Goal: Check status: Check status

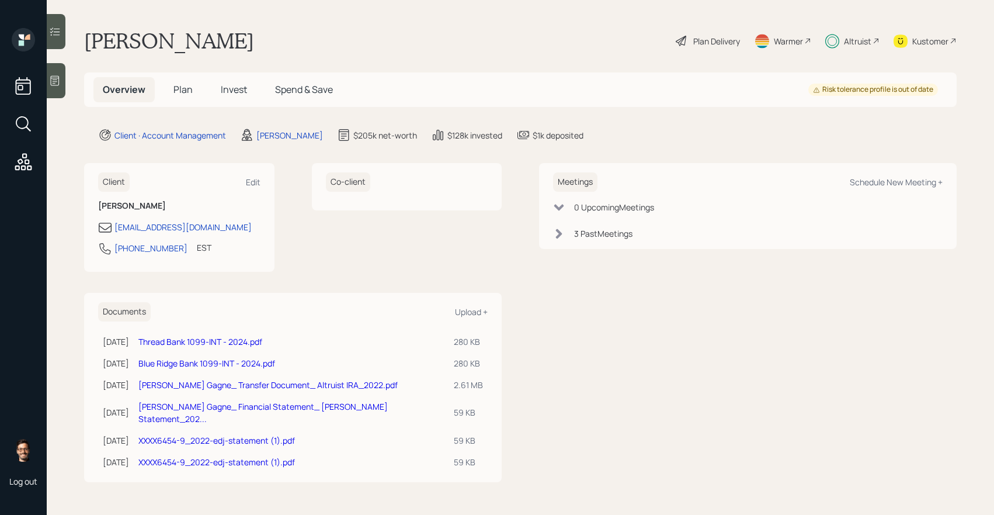
click at [229, 89] on span "Invest" at bounding box center [234, 89] width 26 height 13
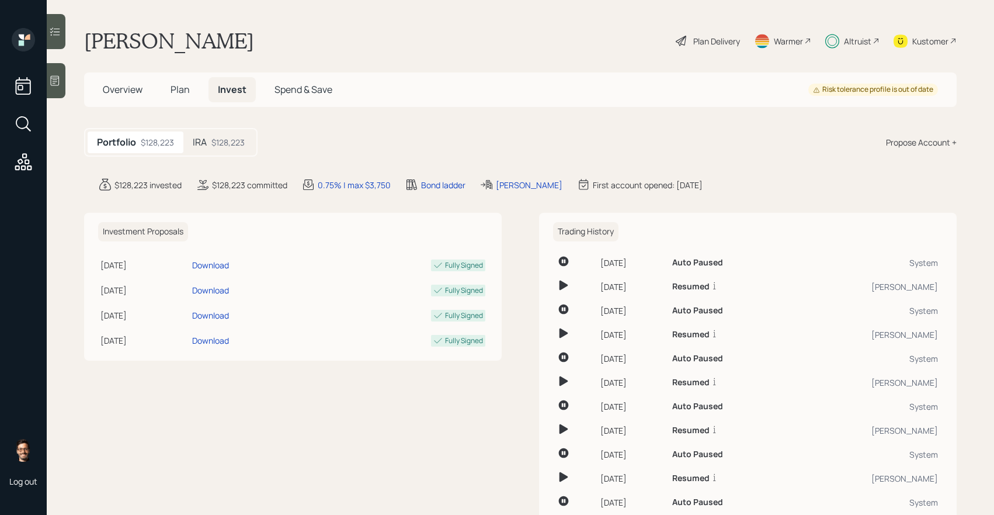
click at [218, 141] on div "$128,223" at bounding box center [227, 142] width 33 height 12
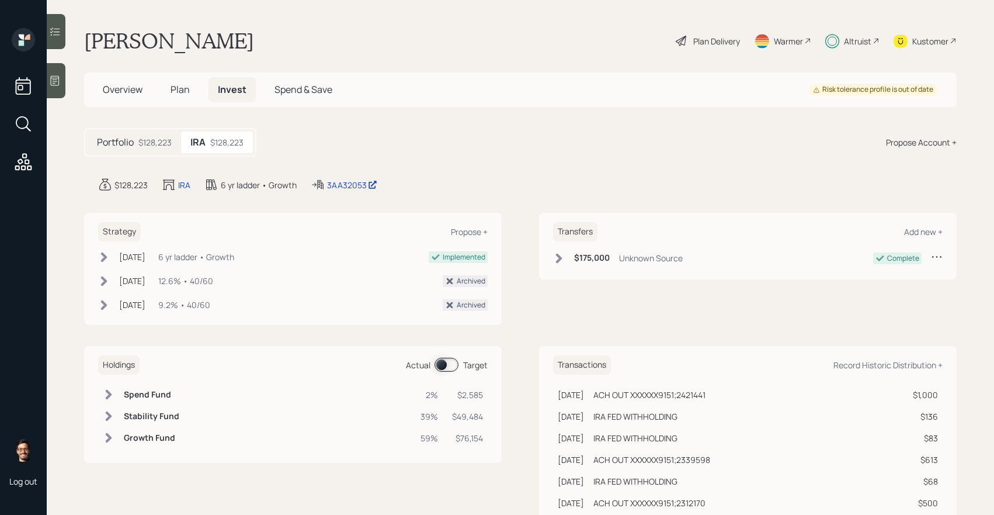
click at [442, 365] on span at bounding box center [447, 364] width 24 height 14
click at [441, 365] on span at bounding box center [447, 364] width 24 height 14
click at [54, 32] on icon at bounding box center [55, 31] width 10 height 8
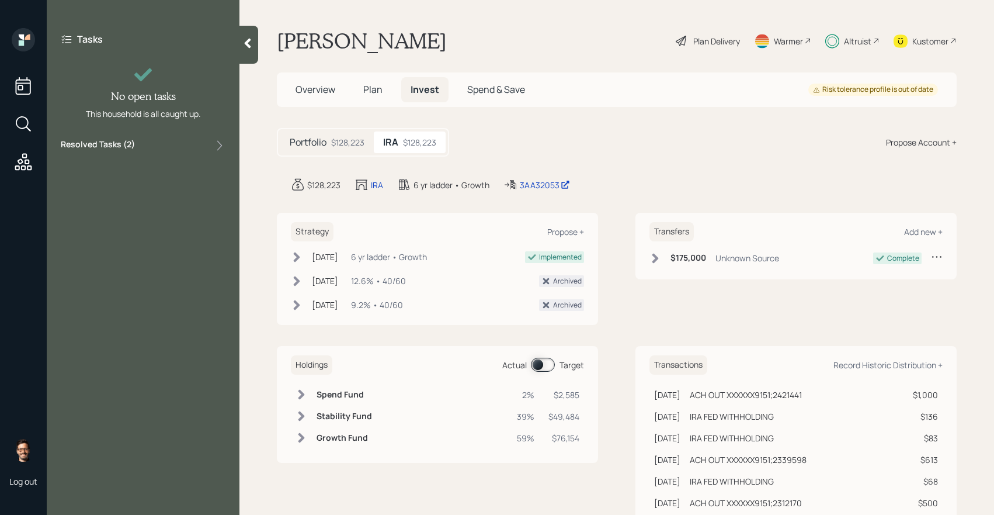
click at [118, 147] on label "Resolved Tasks ( 2 )" at bounding box center [98, 145] width 74 height 14
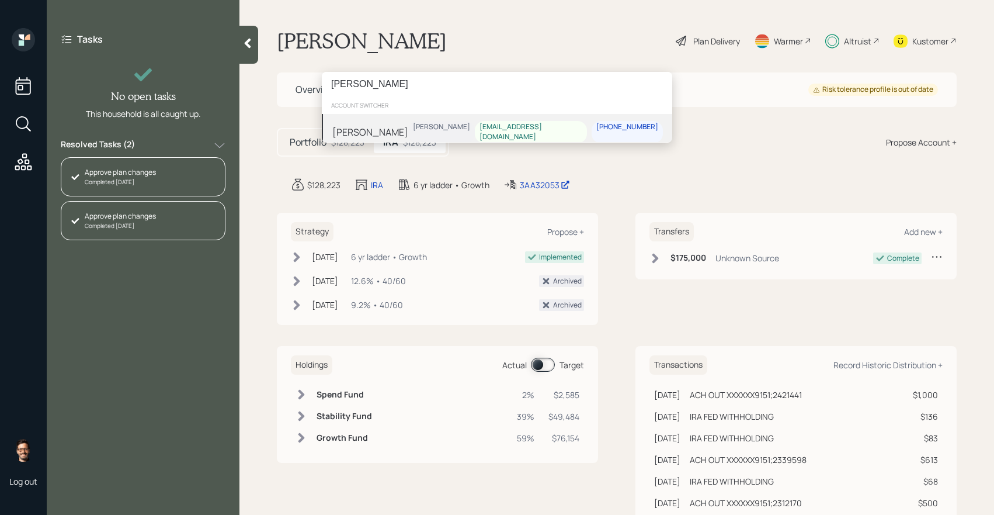
type input "[PERSON_NAME]"
